Goal: Task Accomplishment & Management: Manage account settings

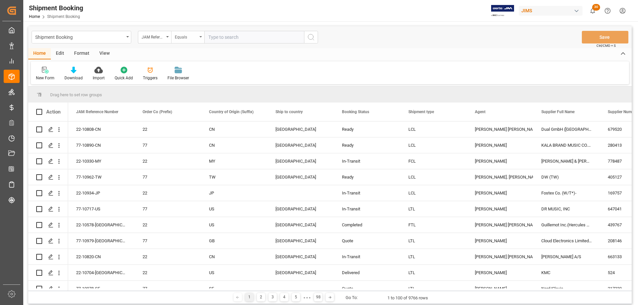
click at [200, 38] on div "Equals" at bounding box center [187, 37] width 33 height 13
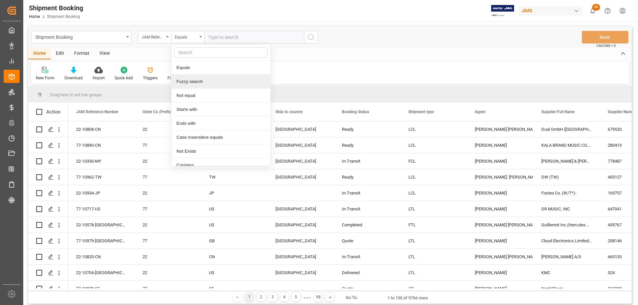
click at [196, 83] on div "Fuzzy search" at bounding box center [220, 82] width 99 height 14
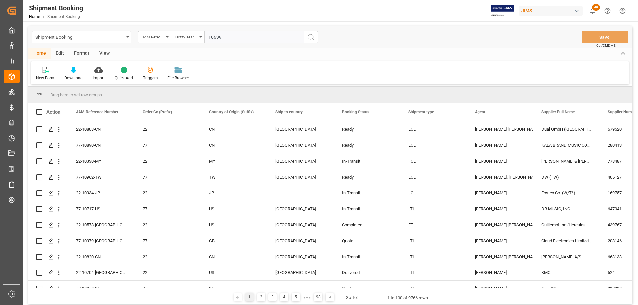
type input "10699"
click at [312, 41] on icon "search button" at bounding box center [311, 37] width 8 height 8
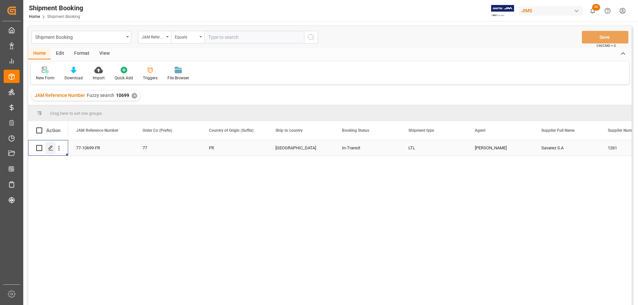
click at [50, 151] on icon "Press SPACE to select this row." at bounding box center [50, 148] width 5 height 5
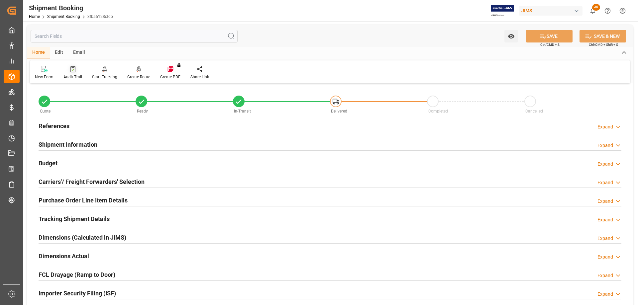
click at [77, 75] on div "Audit Trail" at bounding box center [72, 77] width 19 height 6
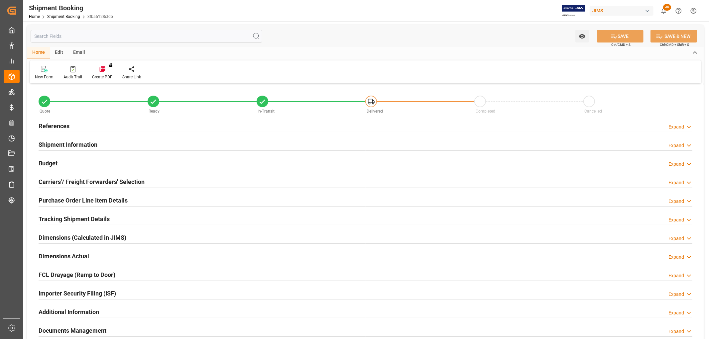
type input "0"
type input "762.134"
type input "429.93"
type input "4720.54"
click at [45, 161] on h2 "Budget" at bounding box center [48, 163] width 19 height 9
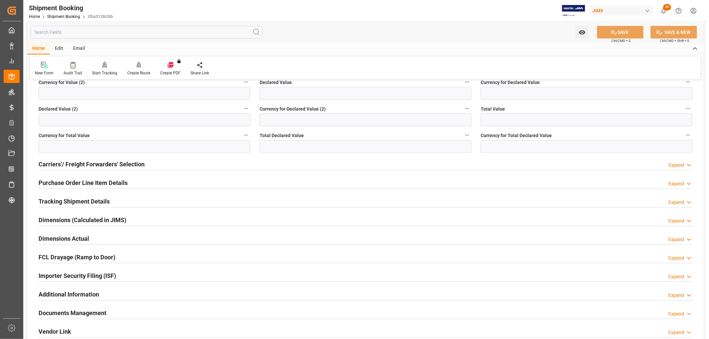
scroll to position [184, 0]
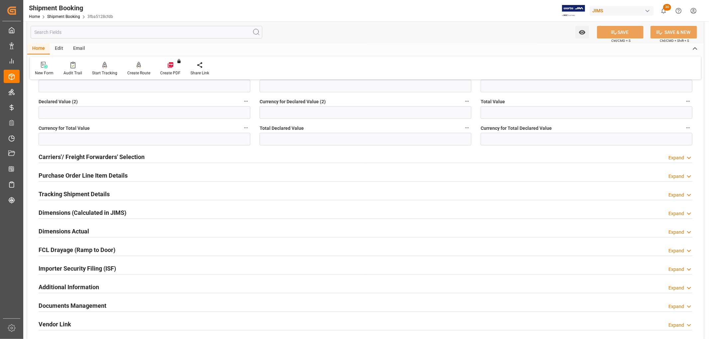
click at [60, 191] on h2 "Tracking Shipment Details" at bounding box center [74, 194] width 71 height 9
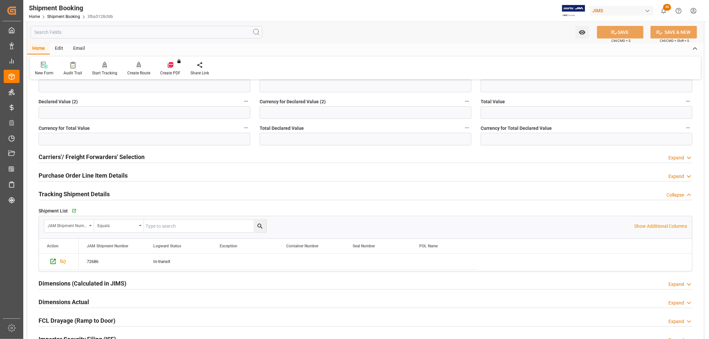
click at [60, 191] on h2 "Tracking Shipment Details" at bounding box center [74, 194] width 71 height 9
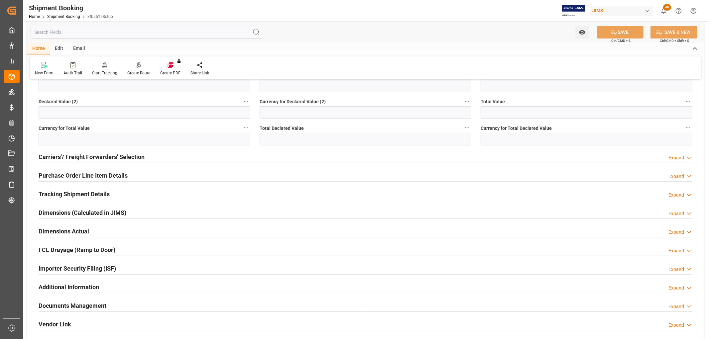
scroll to position [258, 0]
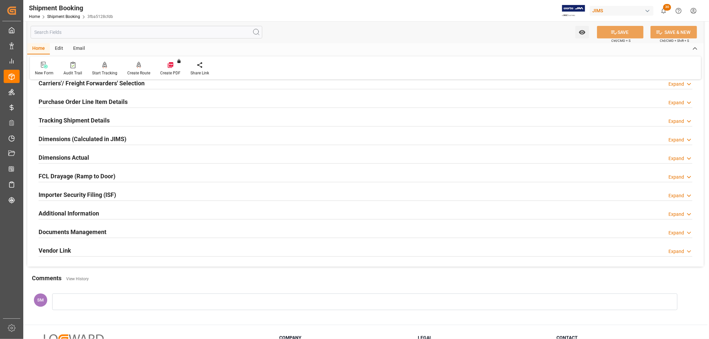
click at [70, 230] on h2 "Documents Management" at bounding box center [73, 232] width 68 height 9
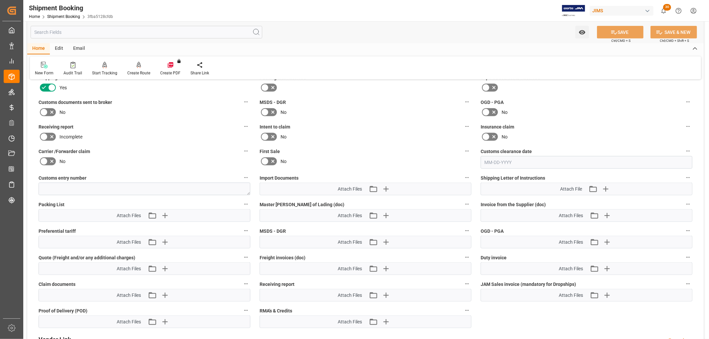
scroll to position [406, 0]
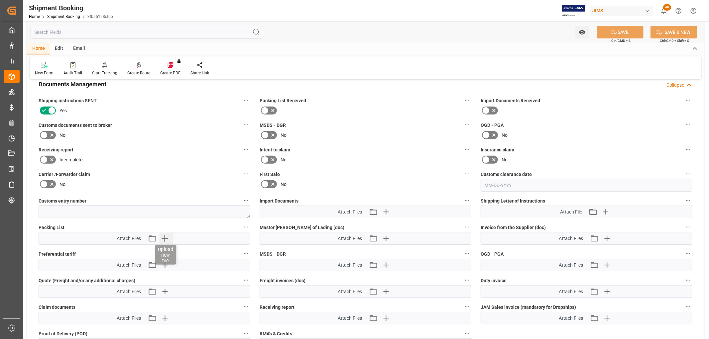
click at [166, 240] on icon "button" at bounding box center [164, 238] width 11 height 11
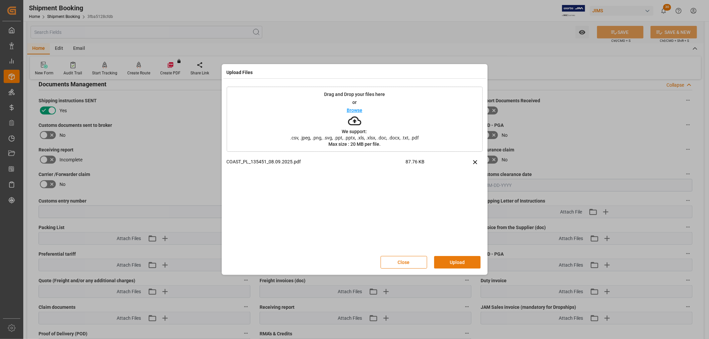
click at [449, 260] on button "Upload" at bounding box center [457, 262] width 47 height 13
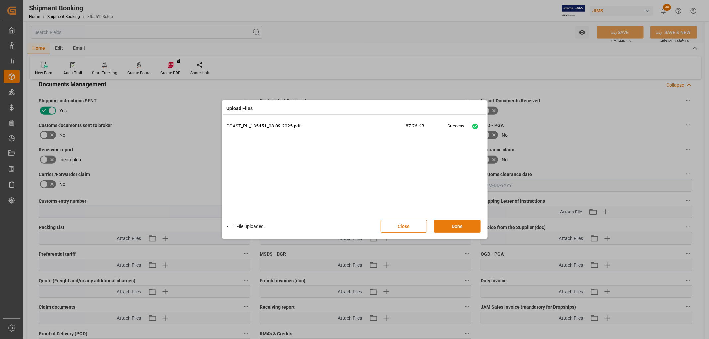
click at [463, 224] on button "Done" at bounding box center [457, 226] width 47 height 13
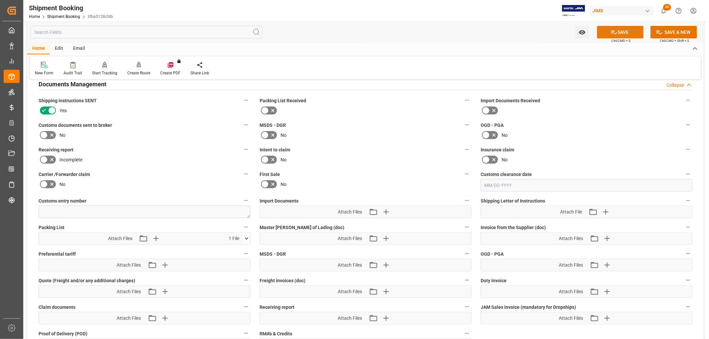
click at [624, 32] on button "SAVE" at bounding box center [620, 32] width 47 height 13
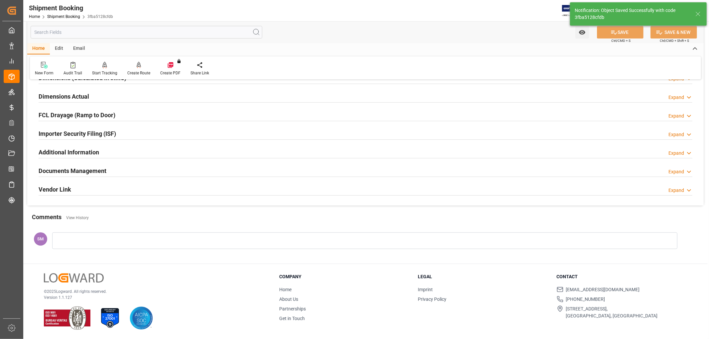
scroll to position [160, 0]
click at [75, 169] on h2 "Documents Management" at bounding box center [73, 171] width 68 height 9
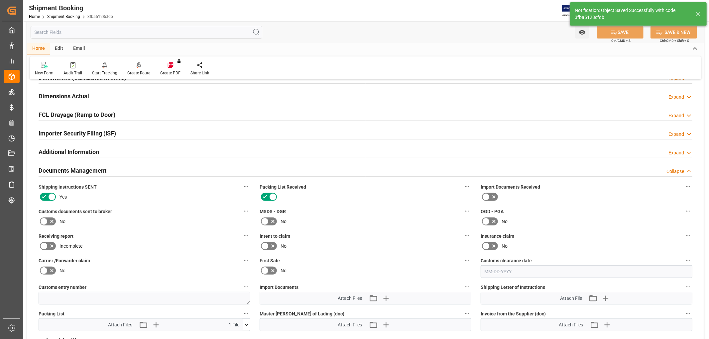
scroll to position [247, 0]
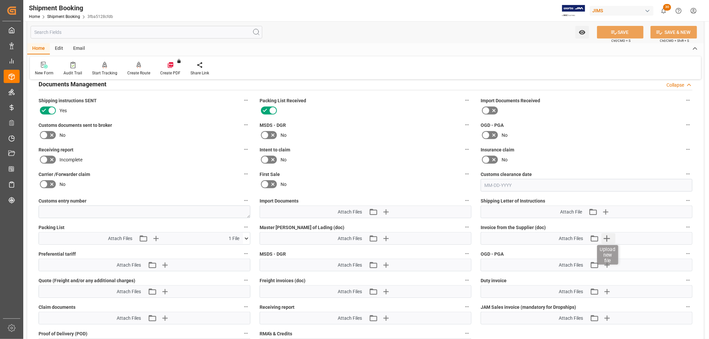
click at [605, 236] on icon "button" at bounding box center [606, 238] width 11 height 11
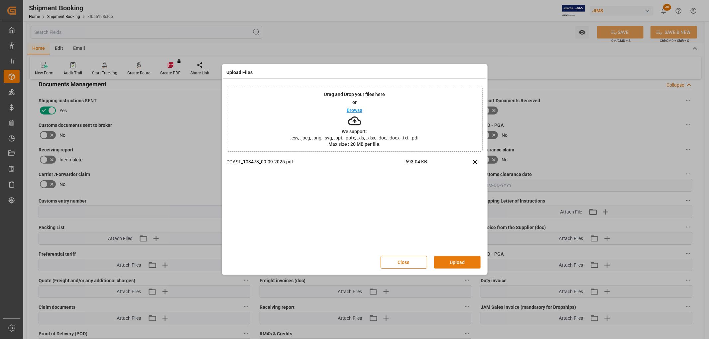
click at [457, 259] on button "Upload" at bounding box center [457, 262] width 47 height 13
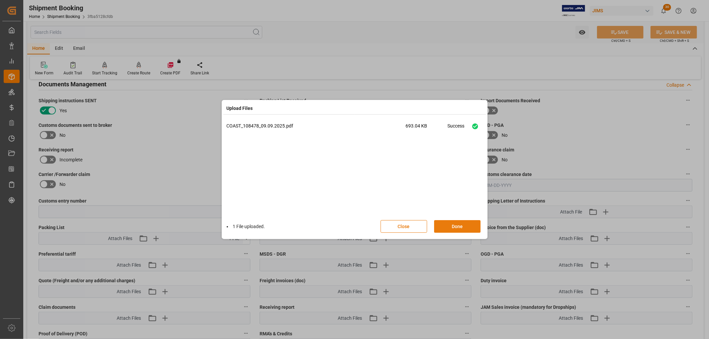
click at [447, 222] on button "Done" at bounding box center [457, 226] width 47 height 13
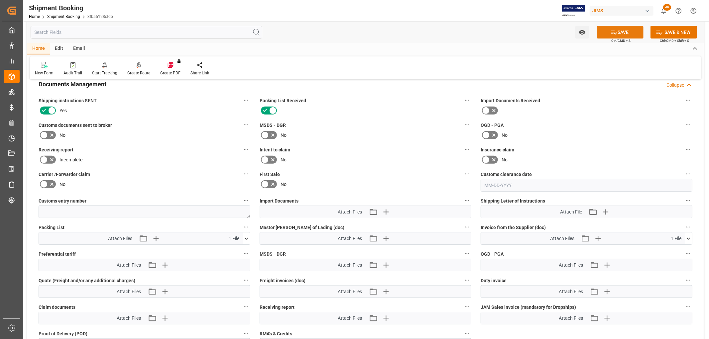
click at [633, 31] on button "SAVE" at bounding box center [620, 32] width 47 height 13
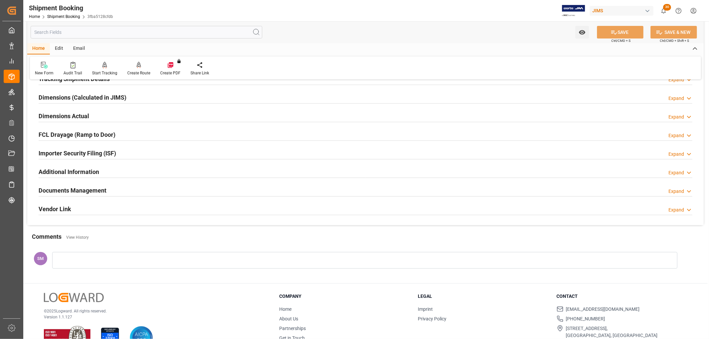
scroll to position [123, 0]
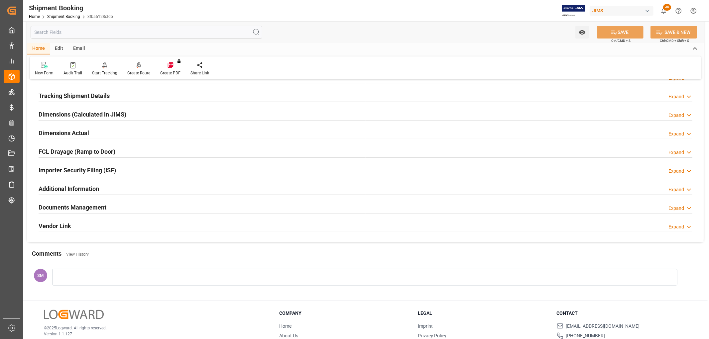
click at [91, 210] on h2 "Documents Management" at bounding box center [73, 207] width 68 height 9
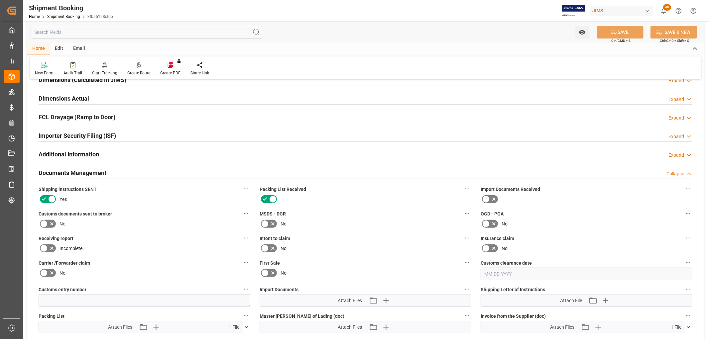
scroll to position [197, 0]
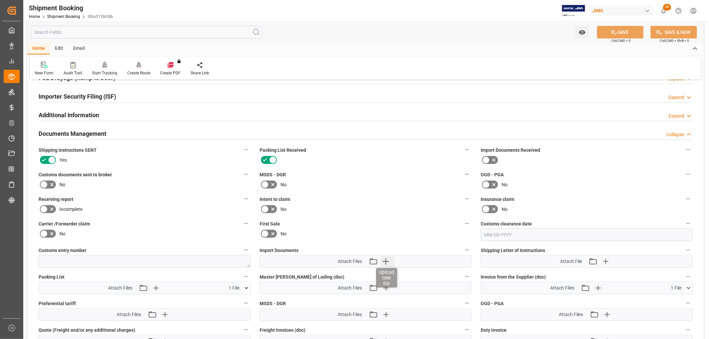
click at [386, 258] on icon "button" at bounding box center [385, 261] width 11 height 11
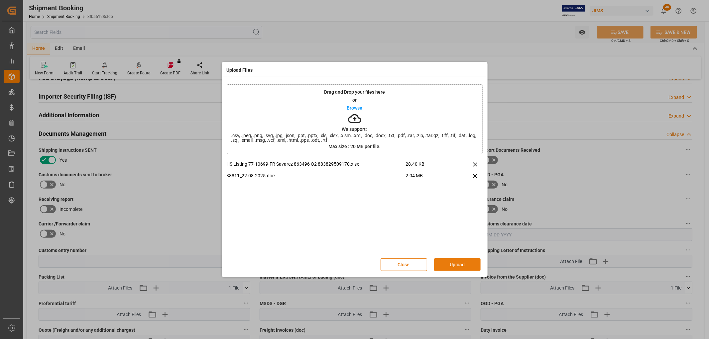
click at [457, 264] on button "Upload" at bounding box center [457, 265] width 47 height 13
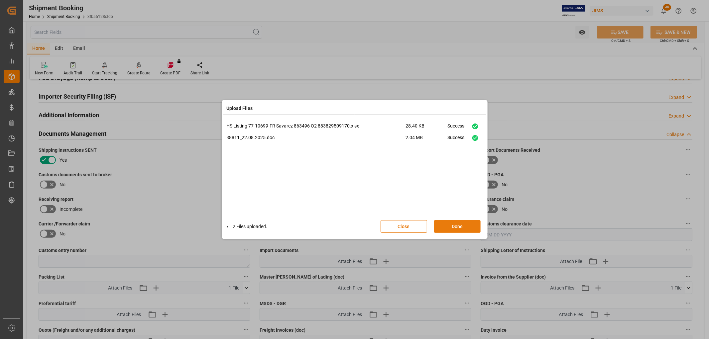
click at [452, 227] on button "Done" at bounding box center [457, 226] width 47 height 13
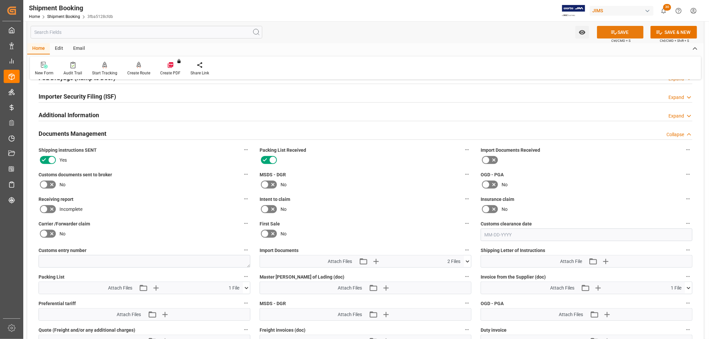
click at [626, 35] on button "SAVE" at bounding box center [620, 32] width 47 height 13
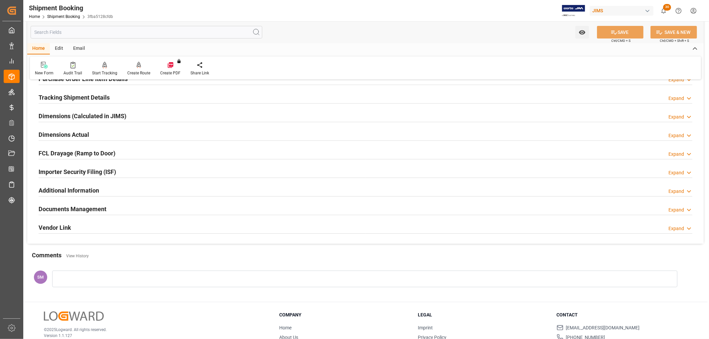
scroll to position [86, 0]
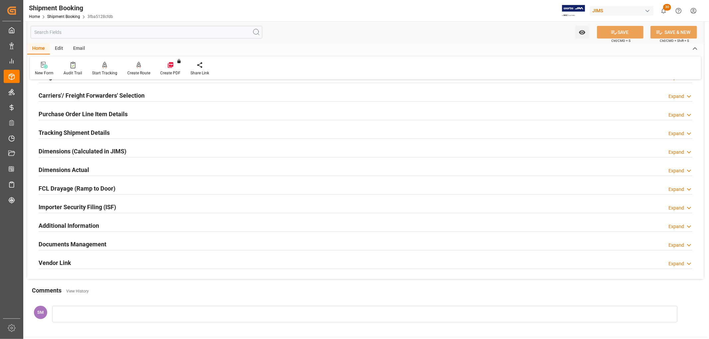
click at [51, 130] on h2 "Tracking Shipment Details" at bounding box center [74, 132] width 71 height 9
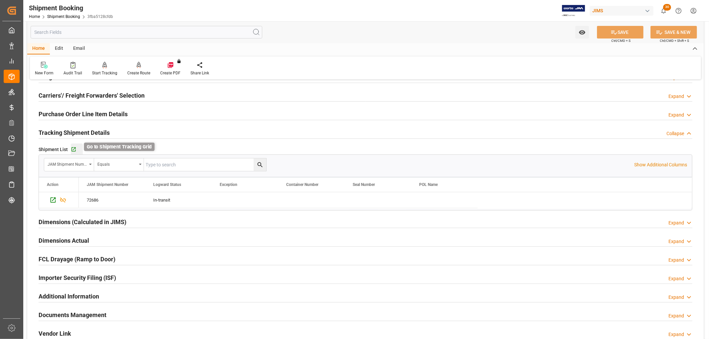
click at [75, 147] on icon "button" at bounding box center [74, 150] width 6 height 6
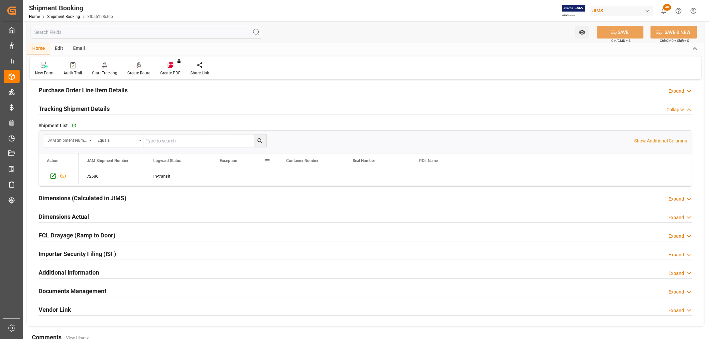
scroll to position [123, 0]
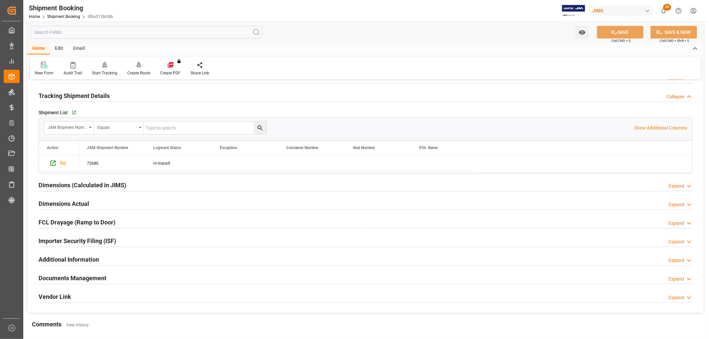
click at [75, 276] on h2 "Documents Management" at bounding box center [73, 278] width 68 height 9
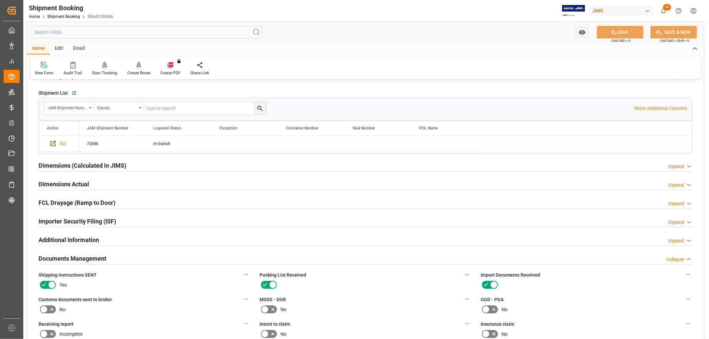
scroll to position [160, 0]
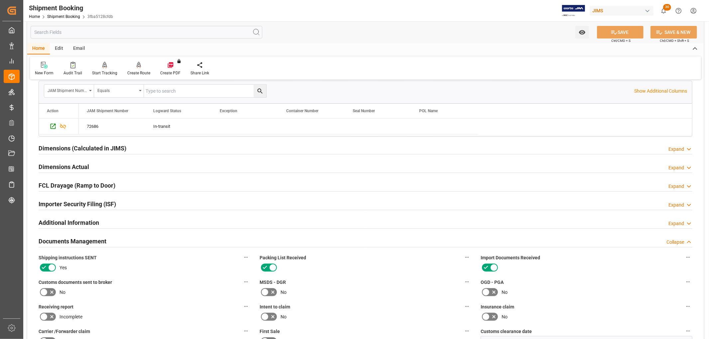
click at [48, 292] on icon at bounding box center [52, 292] width 8 height 8
click at [0, 0] on input "checkbox" at bounding box center [0, 0] width 0 height 0
click at [617, 28] on button "SAVE" at bounding box center [620, 32] width 47 height 13
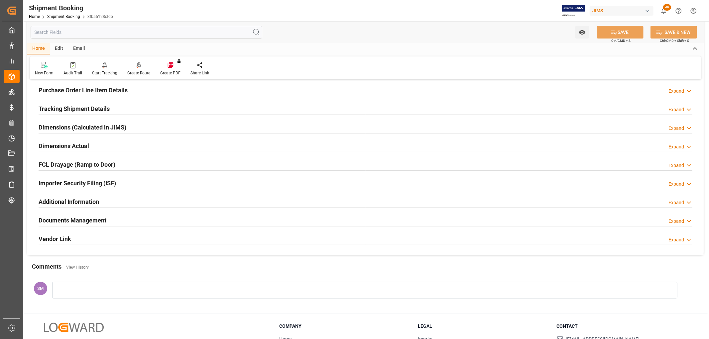
scroll to position [123, 0]
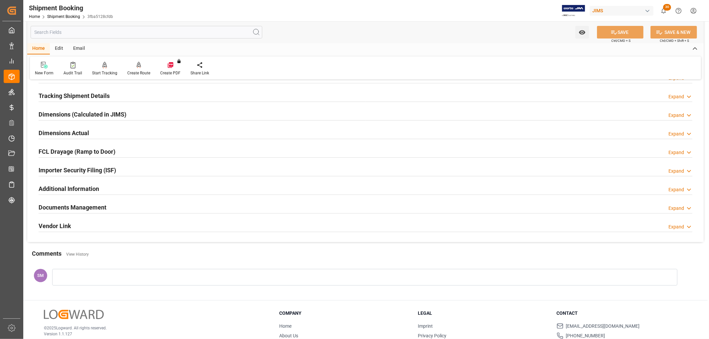
click at [102, 204] on h2 "Documents Management" at bounding box center [73, 207] width 68 height 9
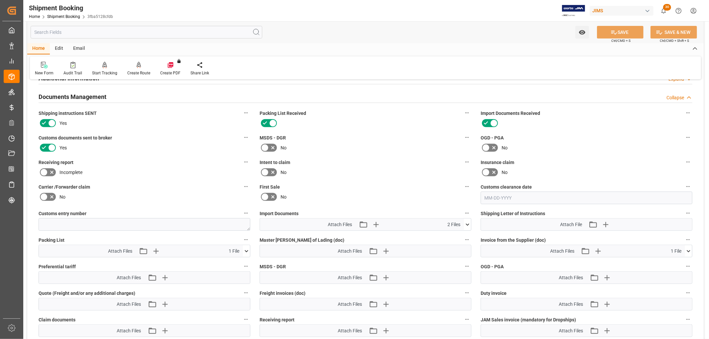
scroll to position [271, 0]
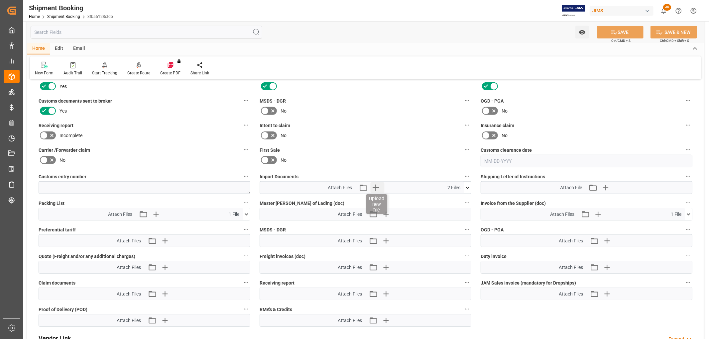
click at [377, 187] on icon "button" at bounding box center [375, 187] width 11 height 11
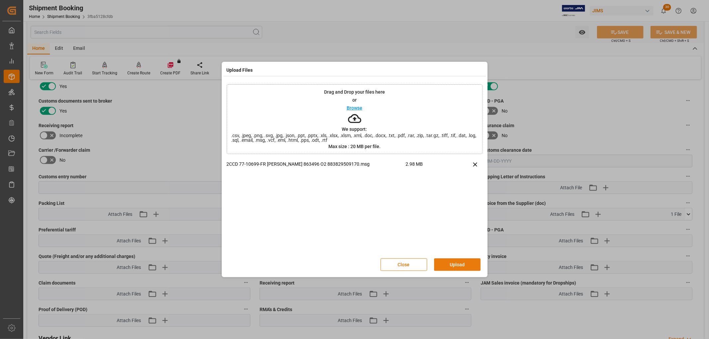
click at [458, 264] on button "Upload" at bounding box center [457, 265] width 47 height 13
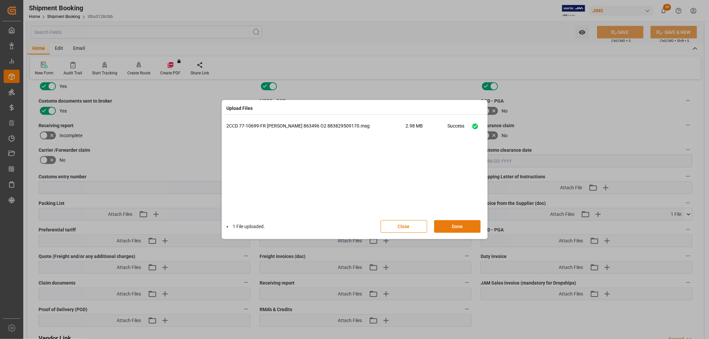
click at [451, 228] on button "Done" at bounding box center [457, 226] width 47 height 13
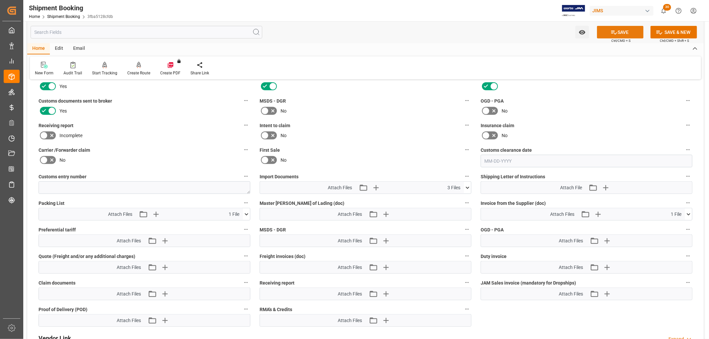
click at [617, 34] on button "SAVE" at bounding box center [620, 32] width 47 height 13
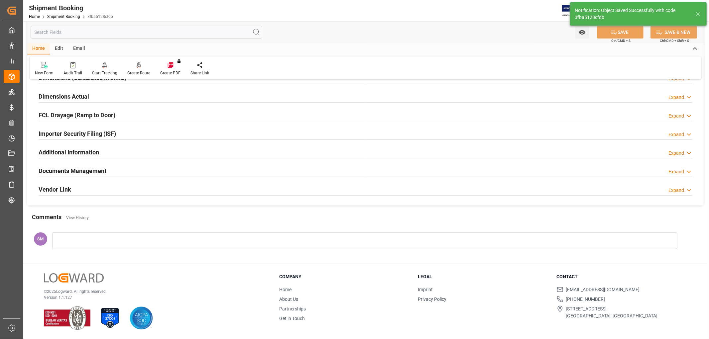
scroll to position [160, 0]
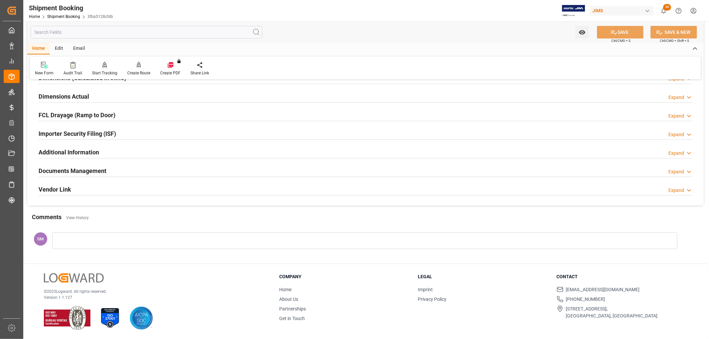
click at [89, 168] on h2 "Documents Management" at bounding box center [73, 171] width 68 height 9
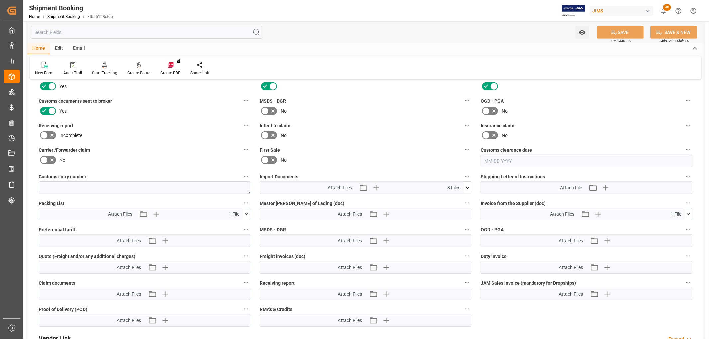
click at [465, 184] on icon at bounding box center [467, 187] width 7 height 7
click at [463, 213] on icon at bounding box center [464, 214] width 6 height 4
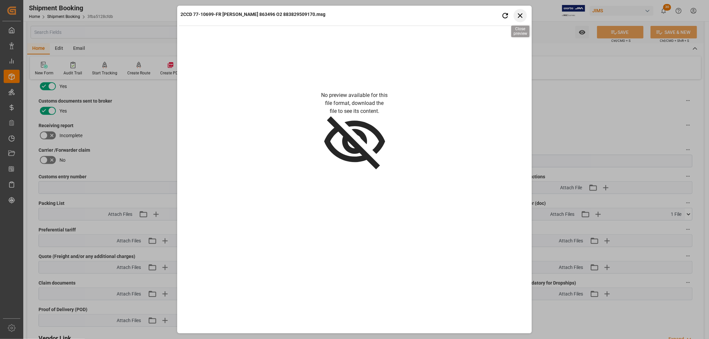
click at [521, 16] on icon "button" at bounding box center [520, 15] width 8 height 8
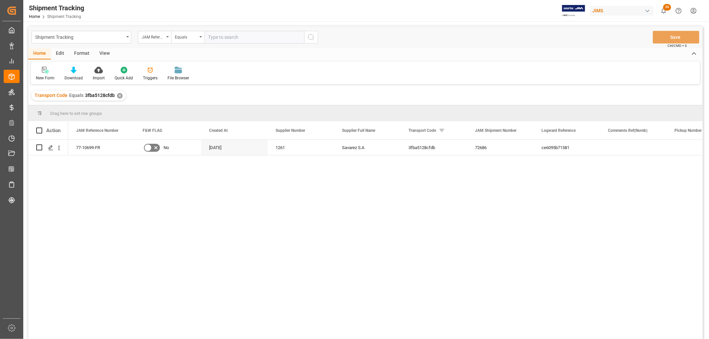
click at [106, 50] on div "View" at bounding box center [104, 53] width 20 height 11
click at [44, 74] on div "Default" at bounding box center [42, 73] width 23 height 15
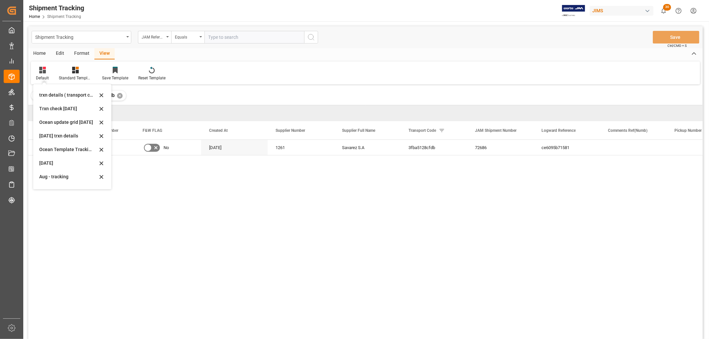
scroll to position [104, 0]
click at [48, 179] on div "tracking GIT template - Rev" at bounding box center [68, 180] width 58 height 7
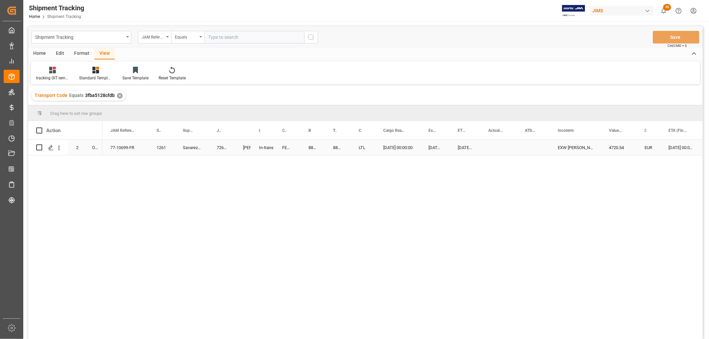
click at [490, 147] on div "Press SPACE to select this row." at bounding box center [498, 147] width 37 height 15
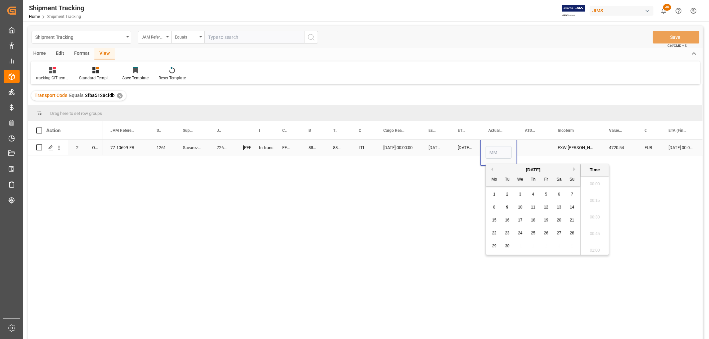
scroll to position [717, 0]
click at [506, 209] on span "9" at bounding box center [507, 207] width 2 height 5
type input "09-09-2025 00:00"
click at [534, 145] on div "Press SPACE to select this row." at bounding box center [533, 147] width 33 height 15
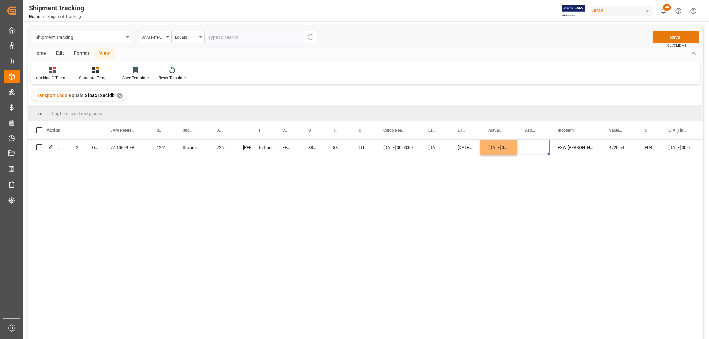
click at [686, 34] on button "Save" at bounding box center [676, 37] width 47 height 13
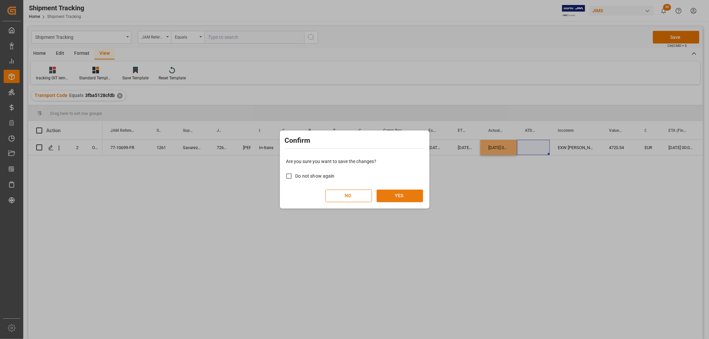
click at [394, 195] on button "YES" at bounding box center [400, 196] width 47 height 13
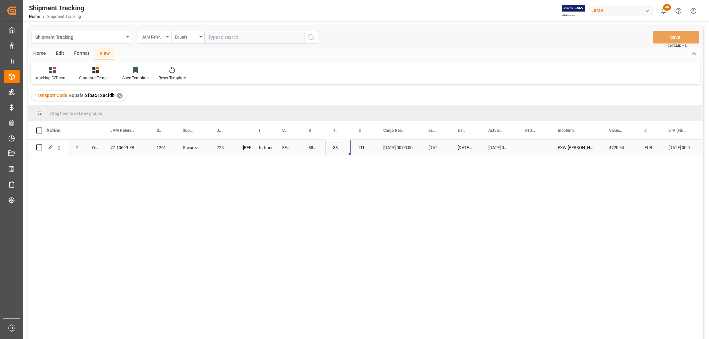
click at [345, 147] on div "883829509170" at bounding box center [338, 147] width 26 height 15
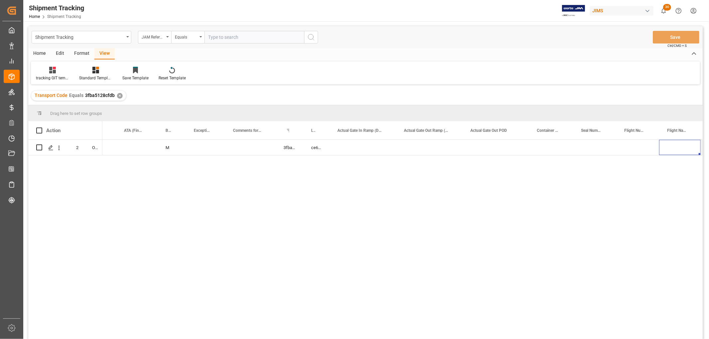
scroll to position [0, 0]
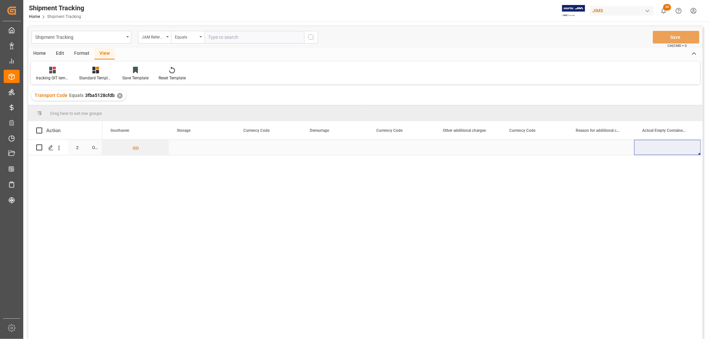
click at [452, 143] on div "Press SPACE to select this row." at bounding box center [468, 147] width 66 height 15
click at [459, 147] on input "Press SPACE to select this row." at bounding box center [468, 151] width 56 height 13
type input "6.40"
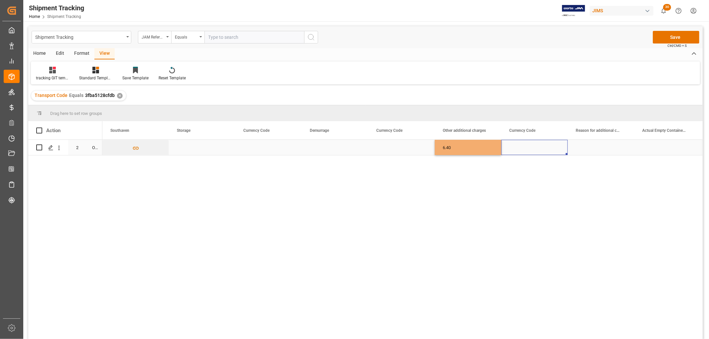
click at [515, 150] on div "Press SPACE to select this row." at bounding box center [534, 147] width 66 height 15
click at [514, 146] on div "Press SPACE to select this row." at bounding box center [534, 147] width 66 height 15
click at [516, 149] on input "Press SPACE to select this row." at bounding box center [534, 151] width 56 height 13
type input "EUR"
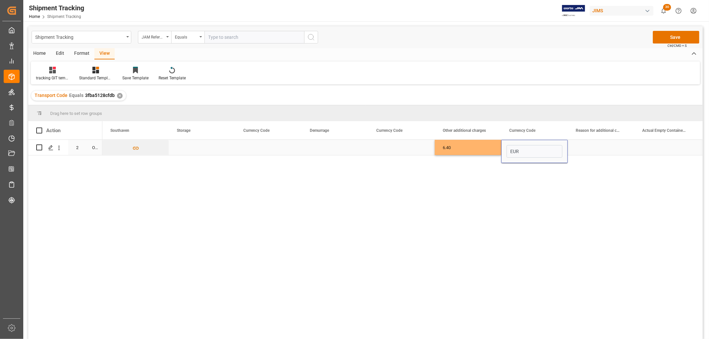
click at [590, 153] on div "Press SPACE to select this row." at bounding box center [601, 147] width 66 height 15
click at [588, 147] on div "Press SPACE to select this row." at bounding box center [601, 147] width 66 height 15
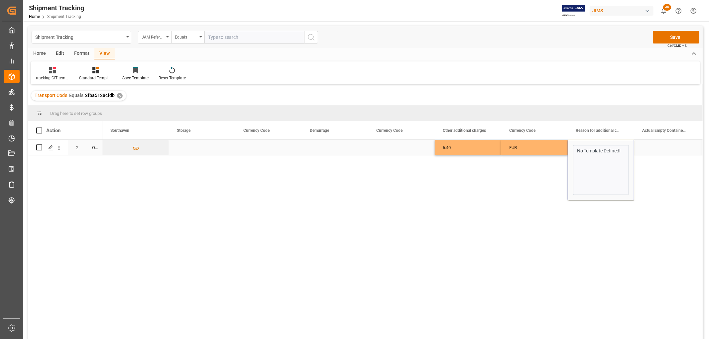
click at [579, 150] on p "No Template Defined!" at bounding box center [600, 151] width 47 height 7
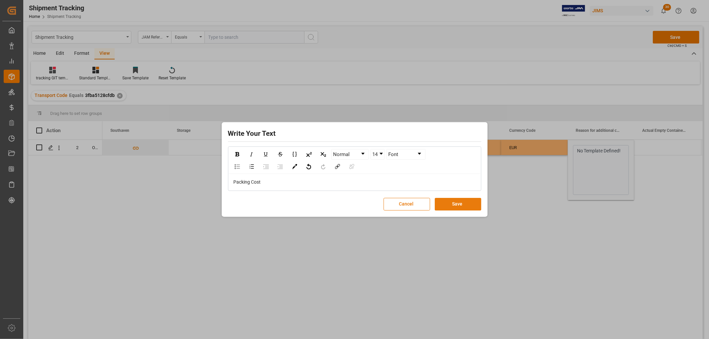
click at [460, 204] on button "Save" at bounding box center [458, 204] width 47 height 13
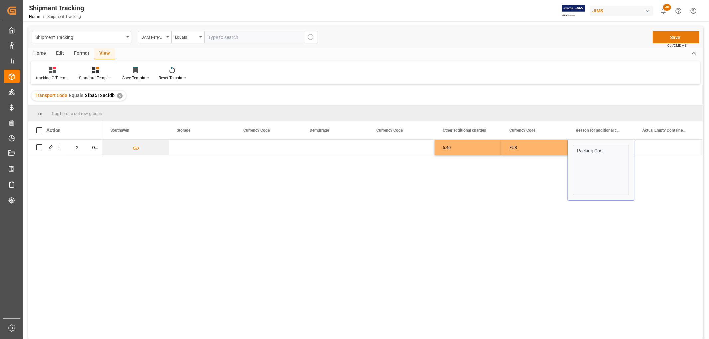
click at [667, 42] on button "Save" at bounding box center [676, 37] width 47 height 13
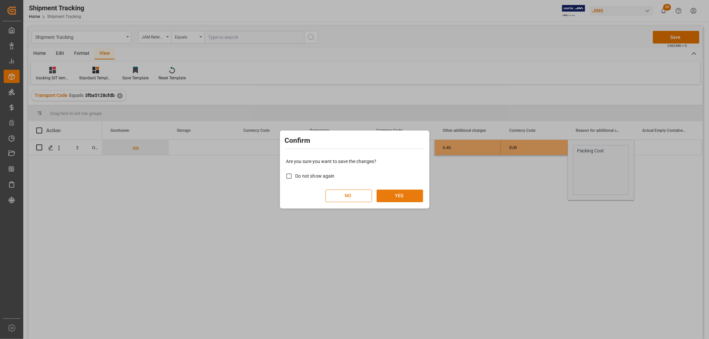
click at [399, 197] on button "YES" at bounding box center [400, 196] width 47 height 13
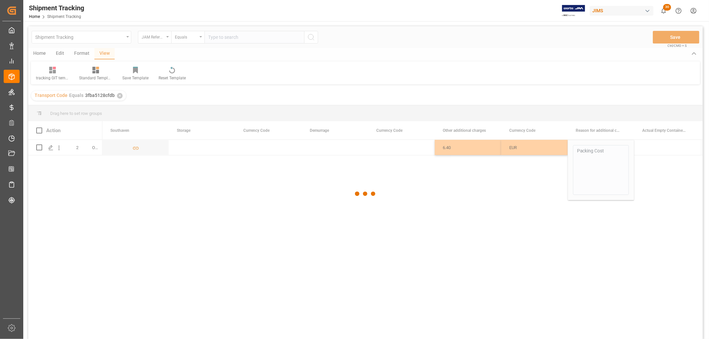
click at [331, 155] on div at bounding box center [365, 193] width 674 height 335
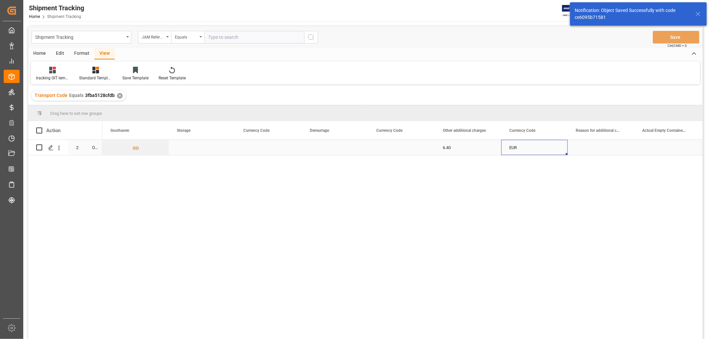
click at [566, 141] on div "EUR" at bounding box center [534, 147] width 66 height 15
click at [604, 144] on div "Press SPACE to select this row." at bounding box center [601, 147] width 66 height 15
click at [602, 150] on p "No Template Defined!" at bounding box center [600, 151] width 47 height 7
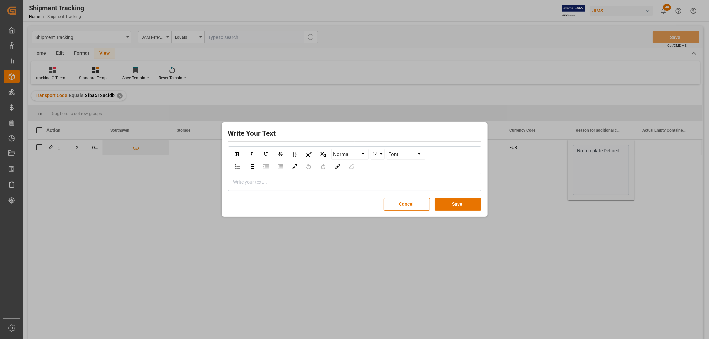
click at [308, 178] on div "Write your text..." at bounding box center [355, 182] width 252 height 16
click at [458, 201] on button "Save" at bounding box center [458, 204] width 47 height 13
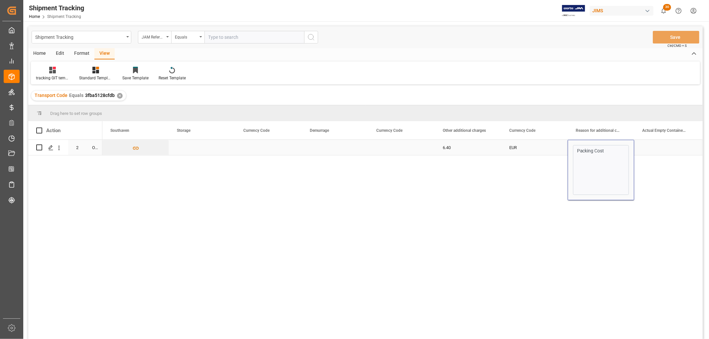
drag, startPoint x: 290, startPoint y: 140, endPoint x: 320, endPoint y: 144, distance: 30.9
click at [290, 140] on div "Press SPACE to select this row." at bounding box center [268, 147] width 66 height 15
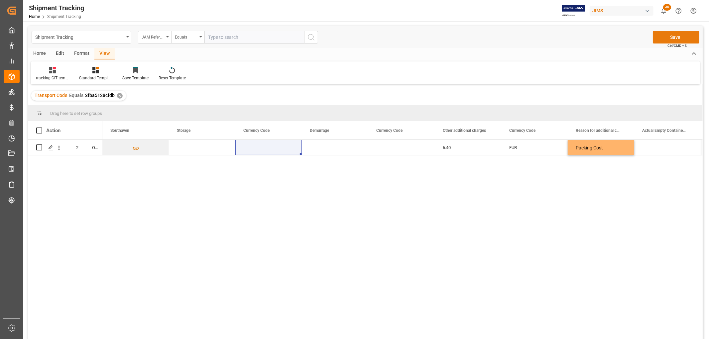
click at [673, 36] on button "Save" at bounding box center [676, 37] width 47 height 13
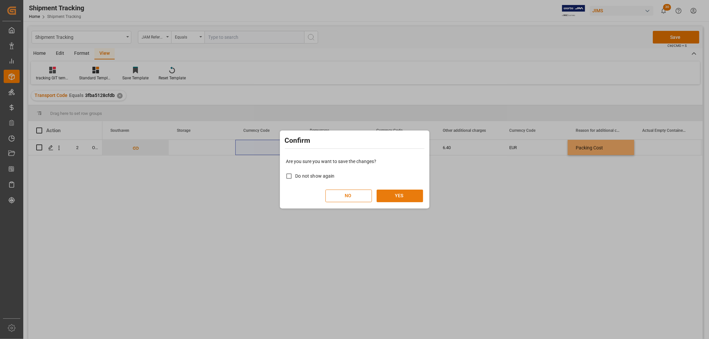
click at [403, 190] on button "YES" at bounding box center [400, 196] width 47 height 13
